Goal: Task Accomplishment & Management: Use online tool/utility

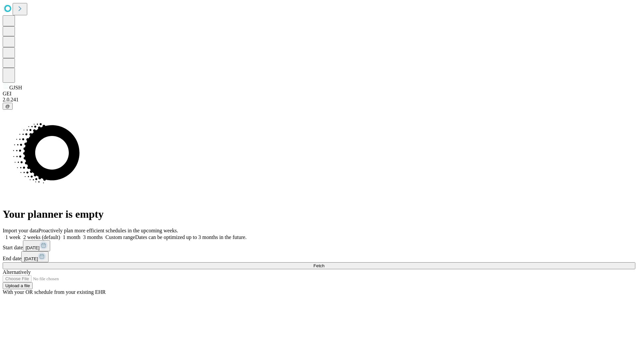
click at [324, 263] on span "Fetch" at bounding box center [319, 265] width 11 height 5
